Goal: Task Accomplishment & Management: Manage account settings

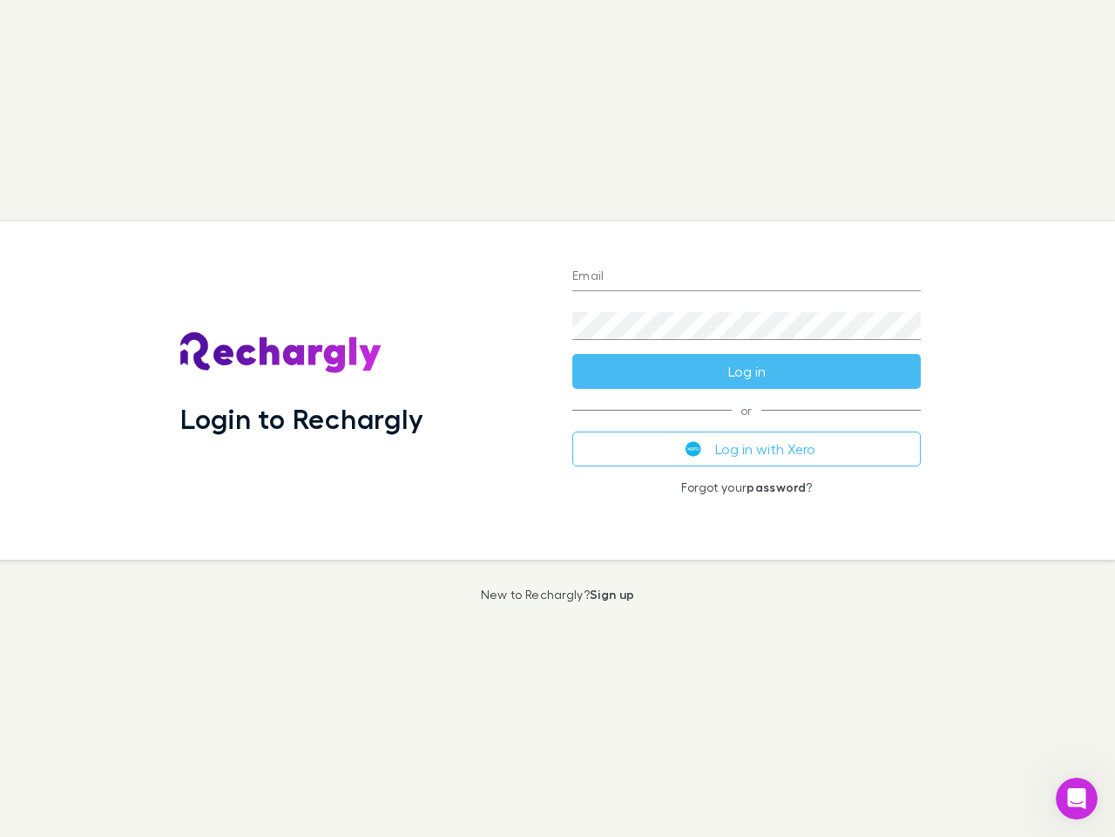
click at [558, 418] on div "Login to Rechargly" at bounding box center [362, 390] width 392 height 338
click at [747, 277] on input "Email" at bounding box center [746, 277] width 349 height 28
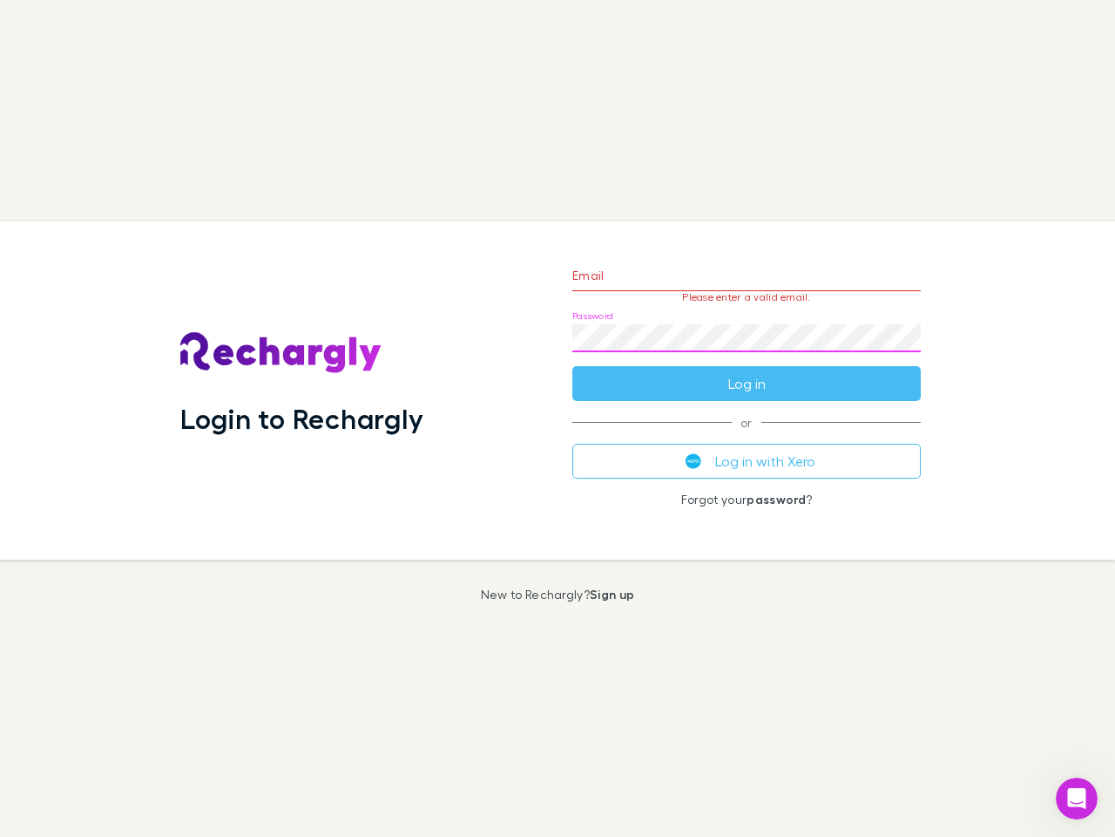
click at [747, 371] on form "Email Please enter a valid email. Password Log in" at bounding box center [746, 325] width 349 height 152
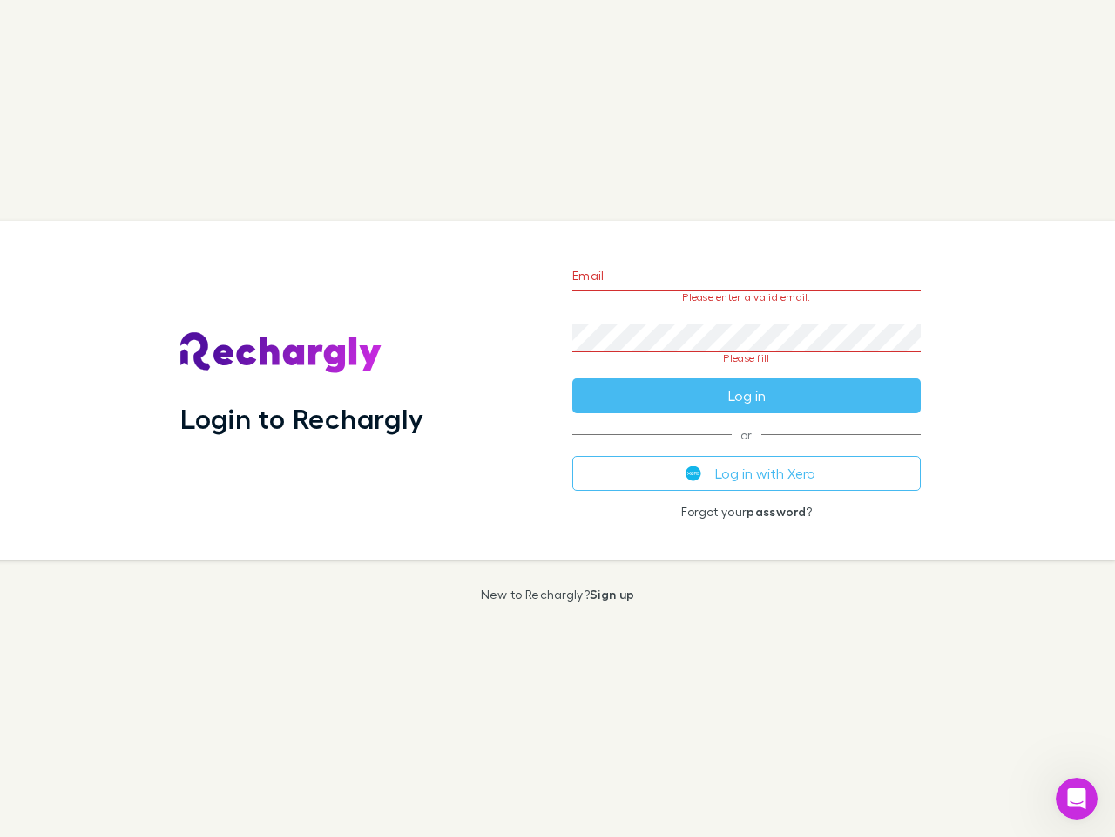
click at [747, 449] on div "Email Please enter a valid email. Password Please fill Log in or Log in with Xe…" at bounding box center [747, 390] width 376 height 338
click at [1077, 798] on icon "Open Intercom Messenger" at bounding box center [1077, 798] width 29 height 29
